Goal: Transaction & Acquisition: Purchase product/service

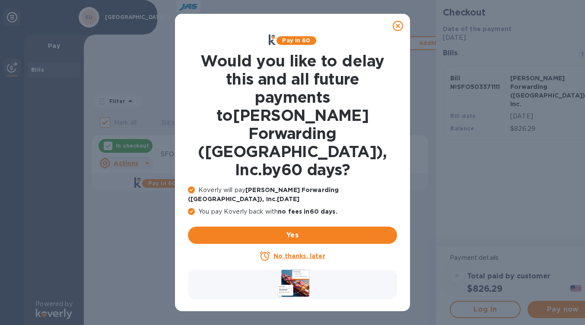
click at [399, 26] on icon at bounding box center [398, 26] width 10 height 10
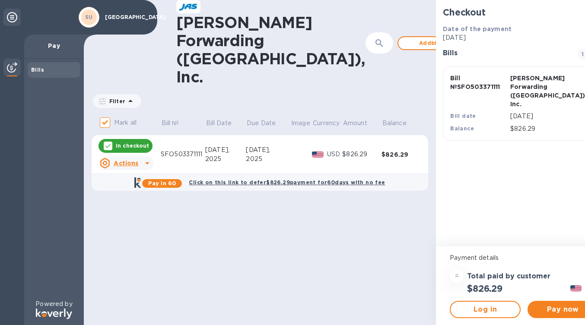
click at [51, 45] on p "Pay" at bounding box center [54, 45] width 46 height 9
click at [13, 65] on img at bounding box center [12, 67] width 10 height 10
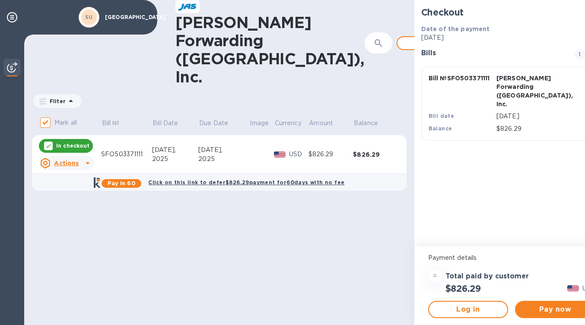
click at [322, 179] on b "Click on this link to defer $826.29 payment for 60 days with no fee" at bounding box center [246, 182] width 196 height 6
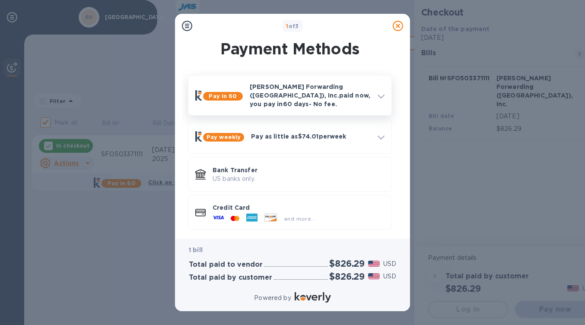
click at [383, 95] on icon at bounding box center [381, 97] width 7 height 4
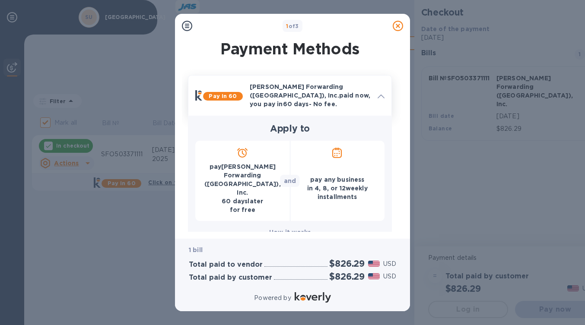
click at [381, 95] on icon at bounding box center [381, 97] width 7 height 4
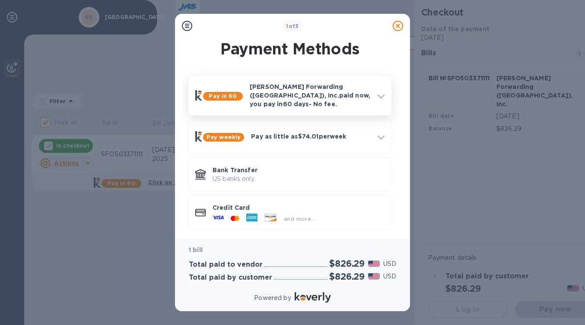
click at [384, 95] on icon at bounding box center [381, 97] width 7 height 4
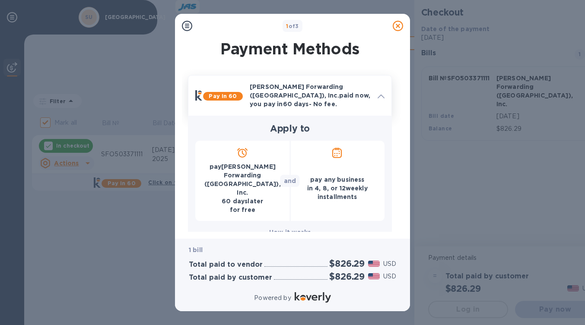
click at [384, 95] on icon at bounding box center [381, 97] width 7 height 4
